Goal: Task Accomplishment & Management: Manage account settings

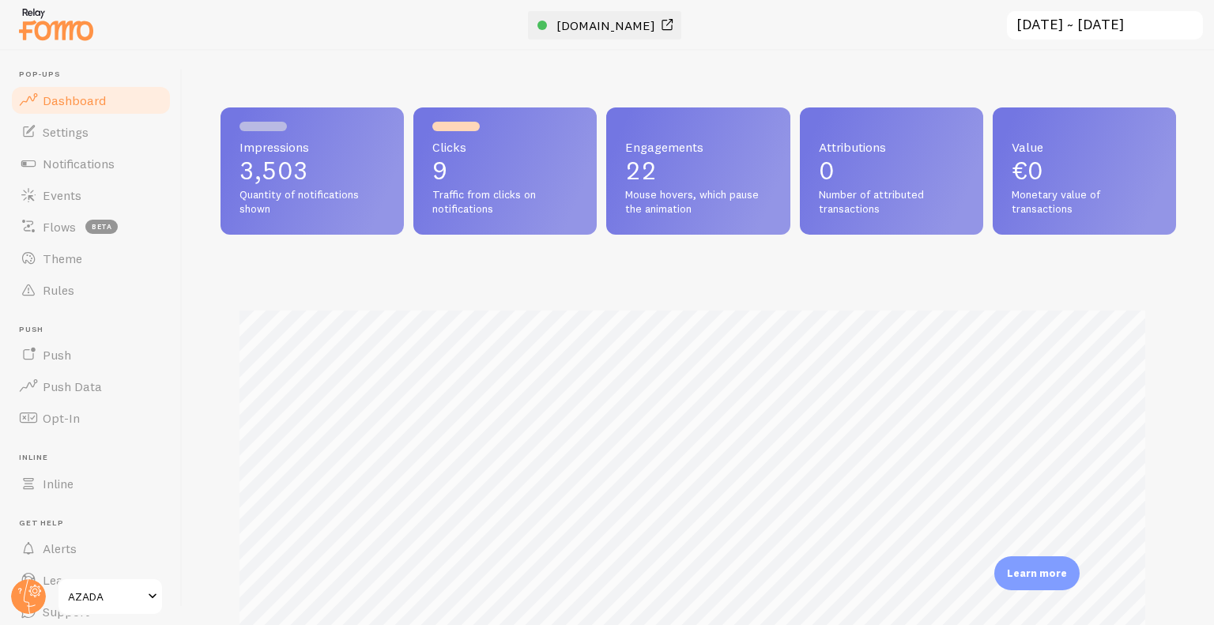
scroll to position [789635, 789108]
click at [608, 28] on span "[DOMAIN_NAME]" at bounding box center [605, 25] width 99 height 16
click at [129, 258] on link "Theme" at bounding box center [90, 259] width 163 height 32
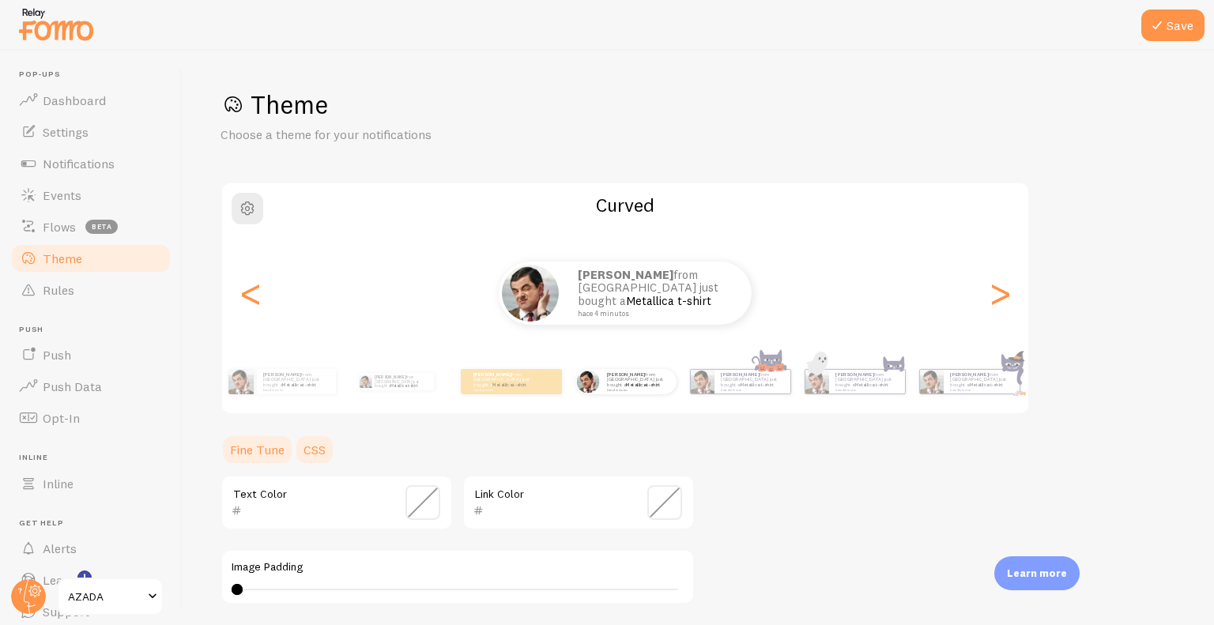
click at [324, 450] on link "CSS" at bounding box center [314, 450] width 41 height 32
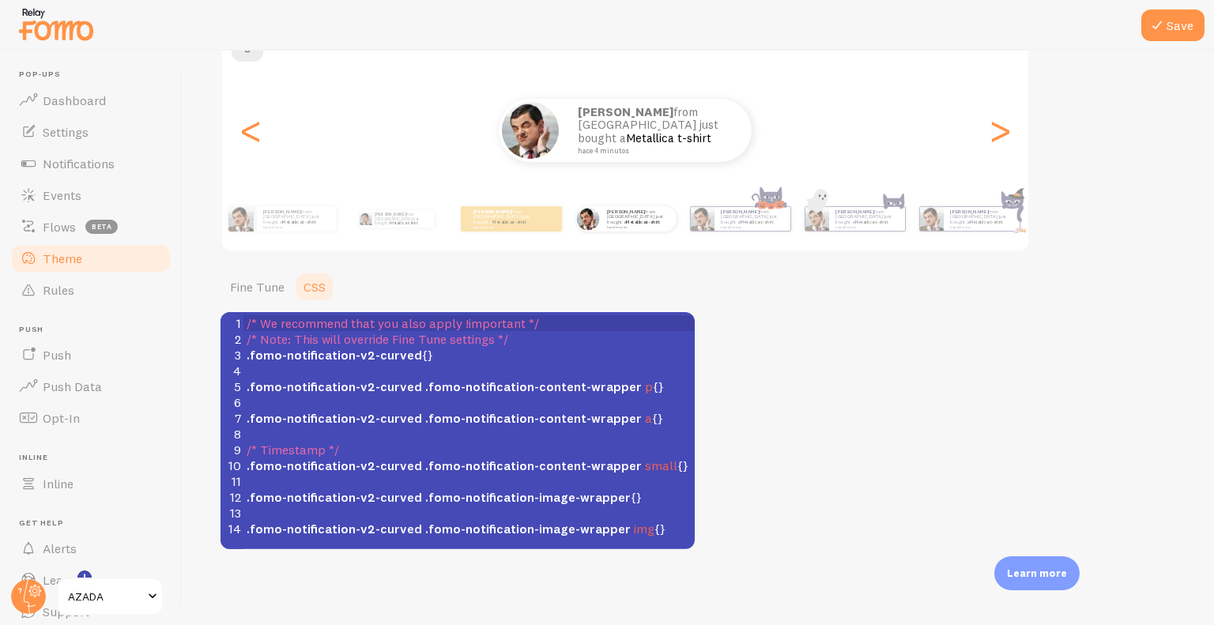
scroll to position [6, 0]
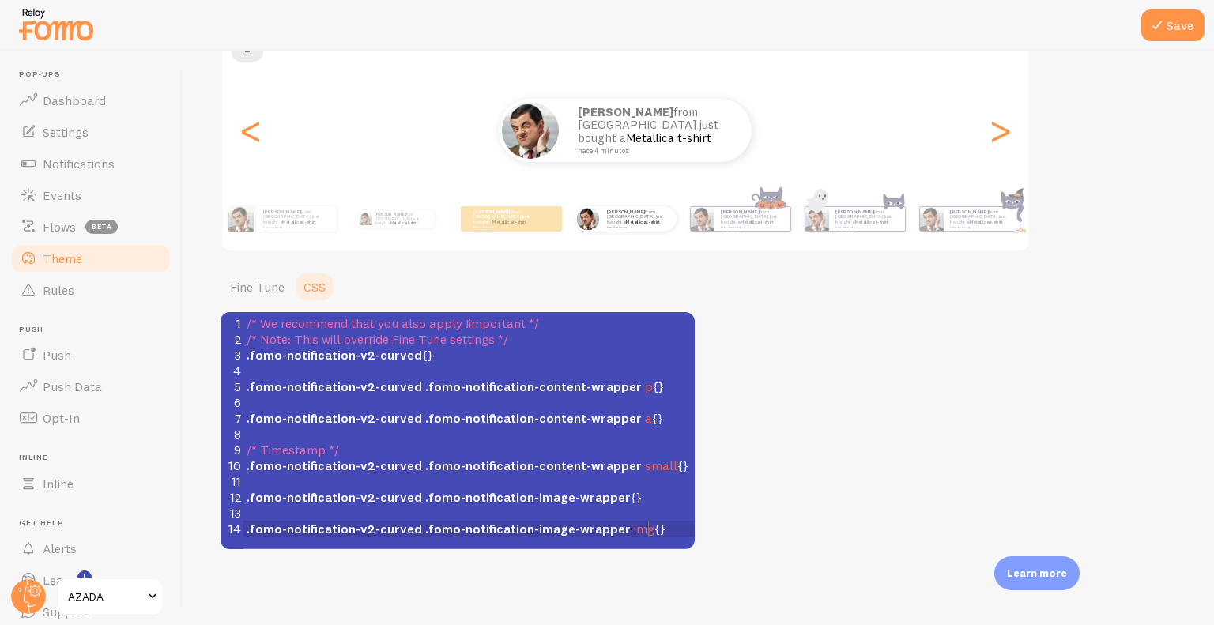
click at [662, 529] on pre ".fomo-notification-v2-curved .fomo-notification-image-wrapper img {}" at bounding box center [474, 529] width 463 height 16
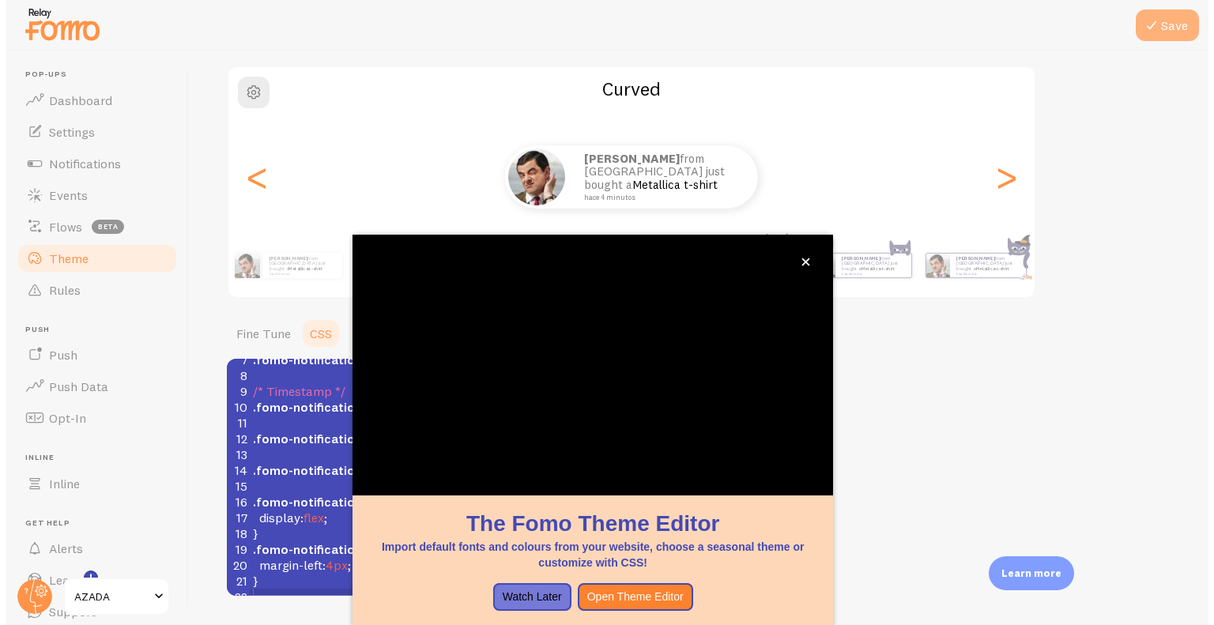
scroll to position [111, 0]
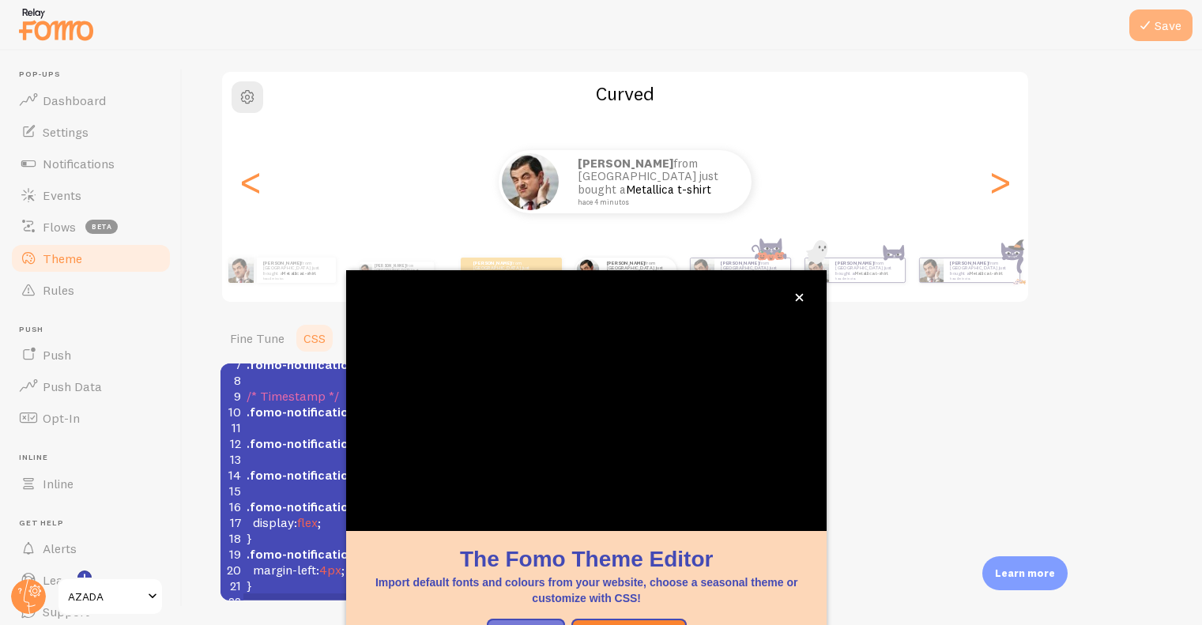
click at [1152, 20] on icon at bounding box center [1144, 25] width 19 height 19
click at [806, 303] on button "close," at bounding box center [799, 297] width 17 height 17
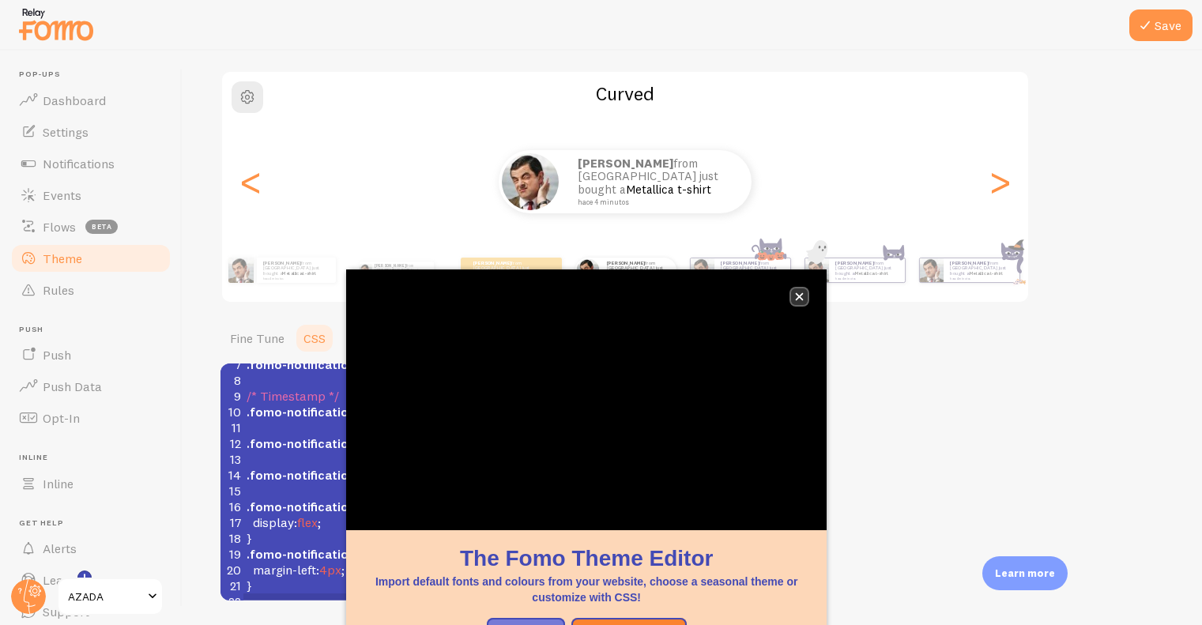
click at [803, 297] on icon "close," at bounding box center [799, 296] width 9 height 9
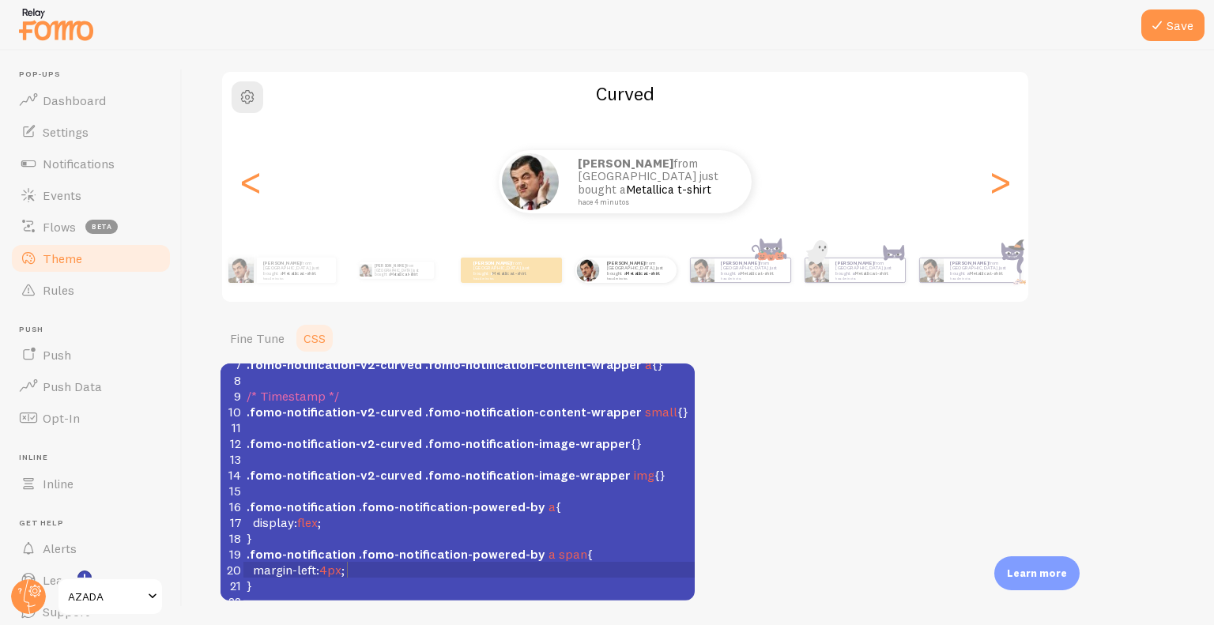
type textarea "}"
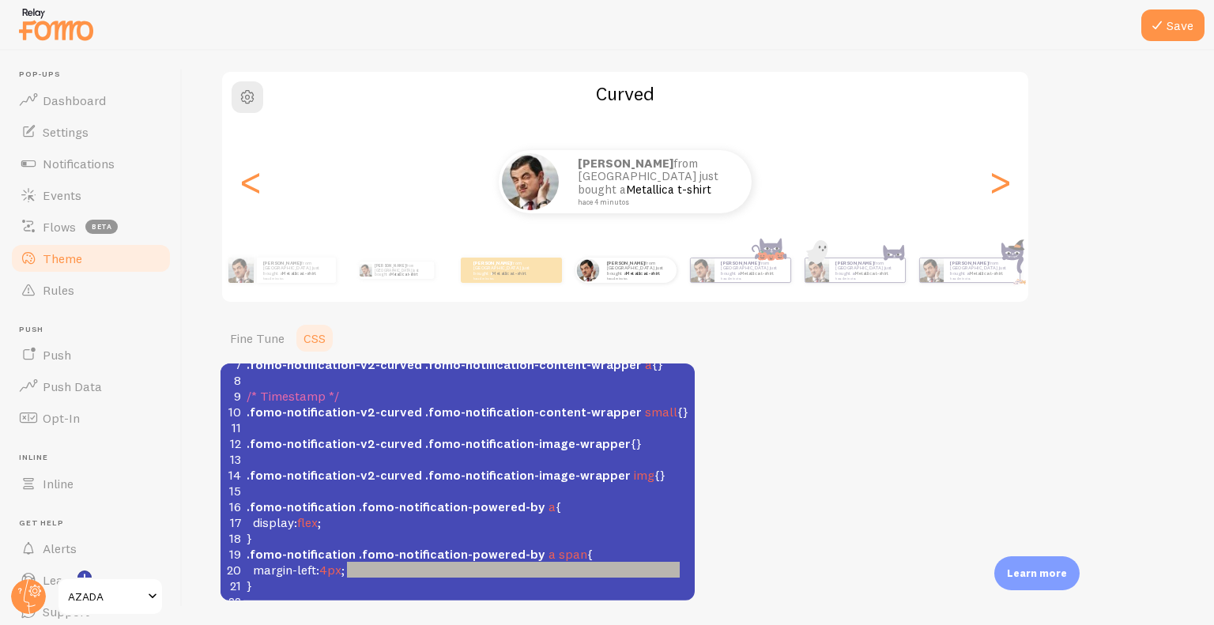
type textarea "margin-left: 4px;"
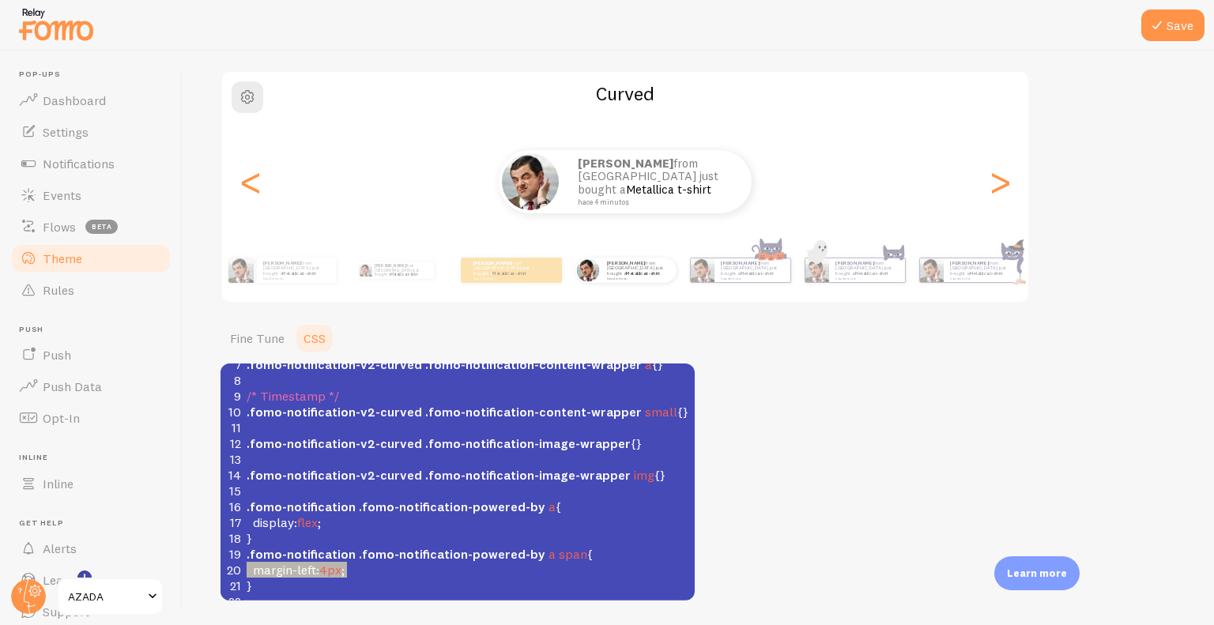
drag, startPoint x: 356, startPoint y: 560, endPoint x: 233, endPoint y: 554, distance: 123.4
click at [243, 562] on div "20 margin-left : 4px ;" at bounding box center [468, 570] width 451 height 16
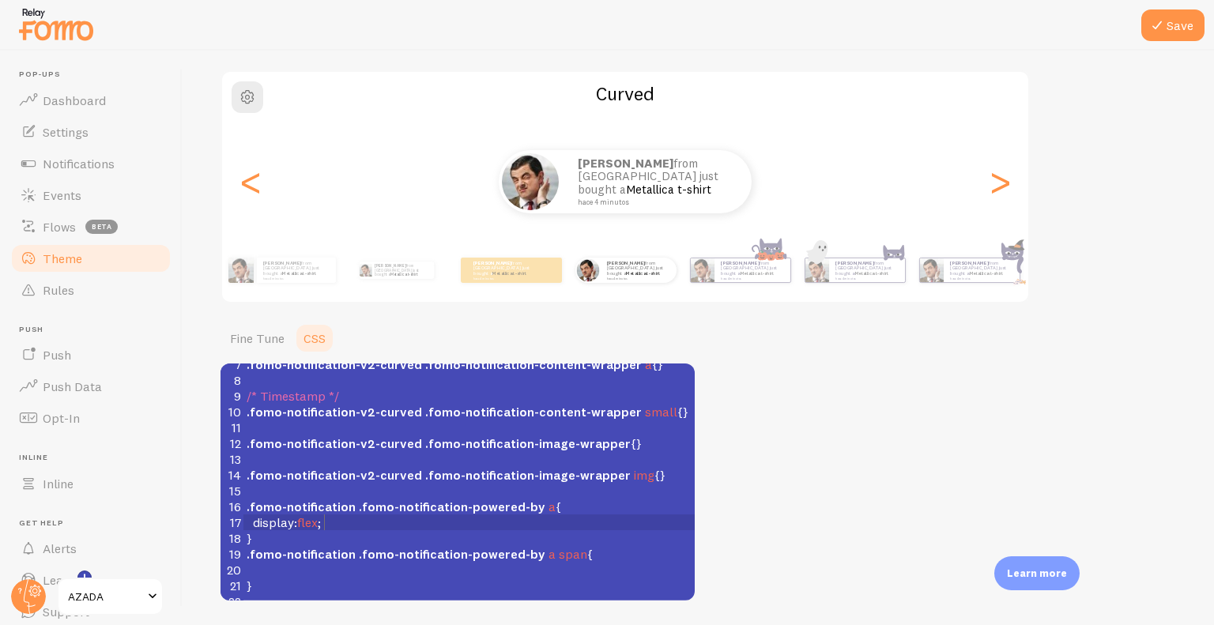
type textarea "}"
type textarea "display: flex;"
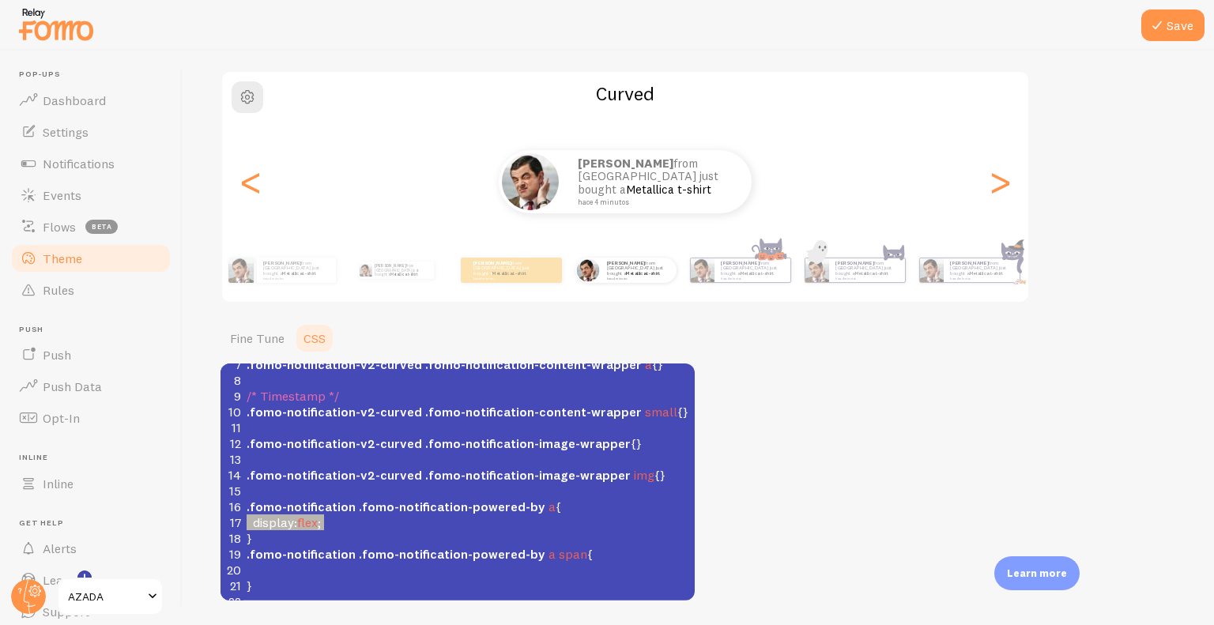
drag, startPoint x: 347, startPoint y: 506, endPoint x: 224, endPoint y: 514, distance: 123.5
click at [243, 514] on div "17 display : flex ;" at bounding box center [468, 522] width 451 height 16
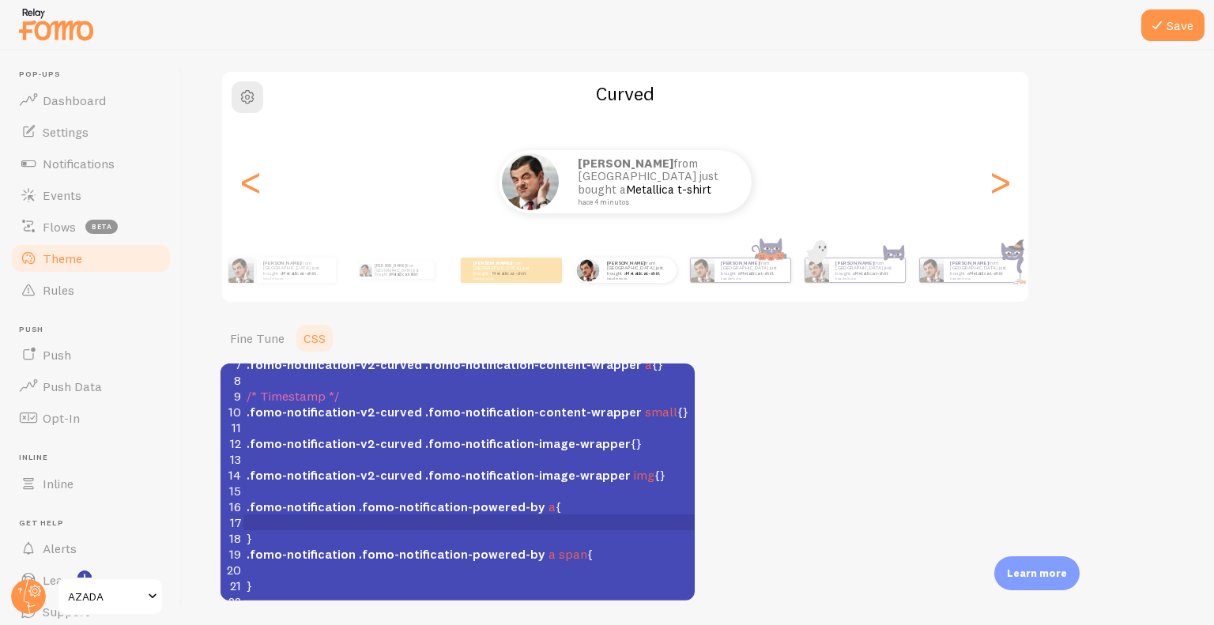
click at [849, 579] on div "Theme Choose a theme for your notifications Curved [PERSON_NAME] from [GEOGRAPH…" at bounding box center [697, 288] width 955 height 623
click at [130, 155] on link "Notifications" at bounding box center [90, 164] width 163 height 32
